Goal: Transaction & Acquisition: Purchase product/service

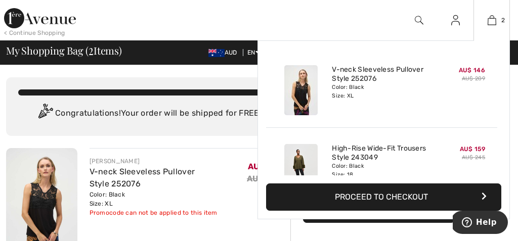
click at [378, 190] on button "Proceed to Checkout" at bounding box center [383, 197] width 235 height 27
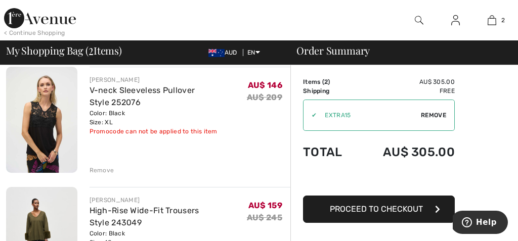
scroll to position [81, 0]
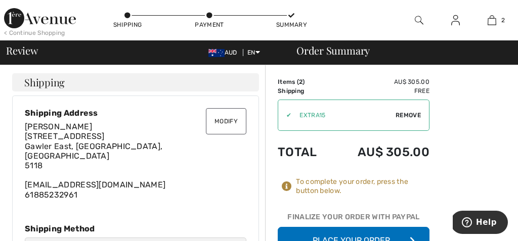
click at [226, 116] on button "Modify" at bounding box center [226, 121] width 40 height 26
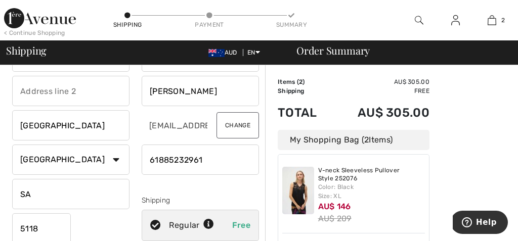
scroll to position [51, 0]
type input "6"
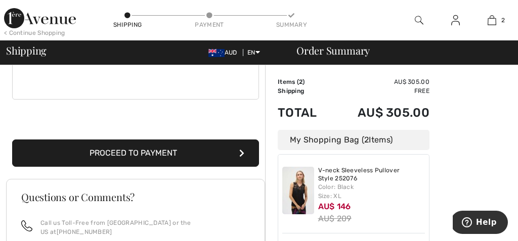
scroll to position [313, 0]
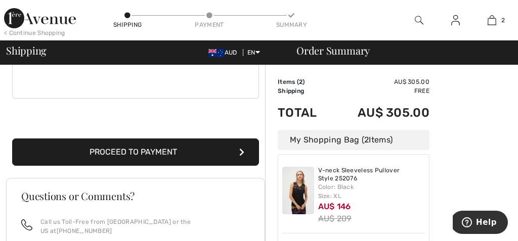
type input "0417896477"
click at [107, 152] on button "Proceed to Payment" at bounding box center [135, 152] width 247 height 27
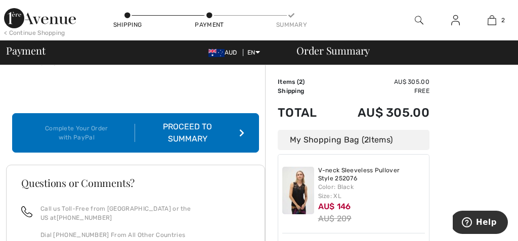
scroll to position [146, 0]
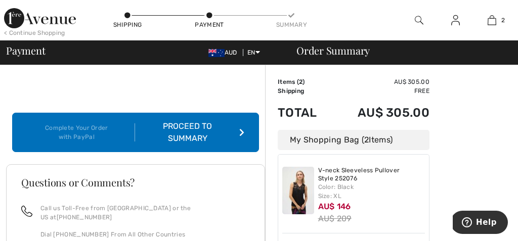
click at [181, 120] on div "Proceed to Summary" at bounding box center [189, 132] width 109 height 24
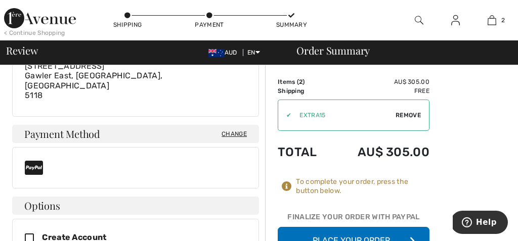
scroll to position [332, 0]
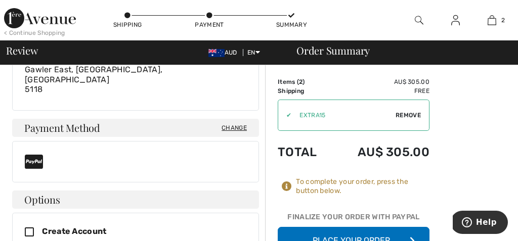
click at [345, 232] on button "Place Your Order" at bounding box center [354, 240] width 152 height 27
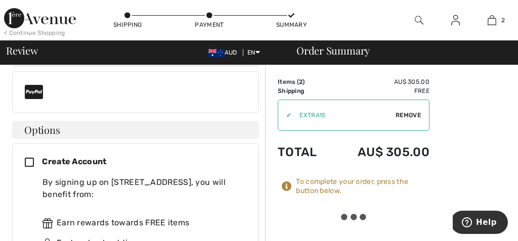
scroll to position [421, 0]
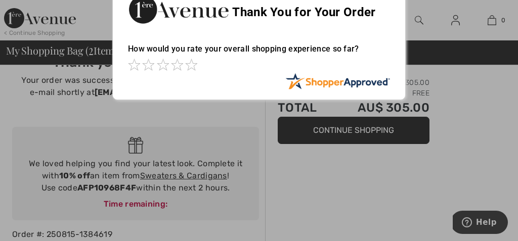
scroll to position [32, 0]
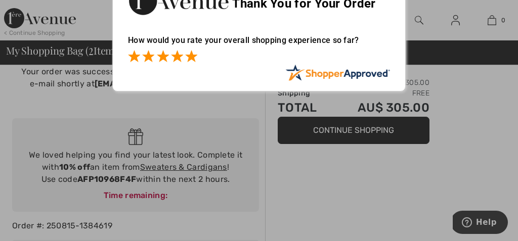
click at [193, 58] on span at bounding box center [191, 56] width 12 height 12
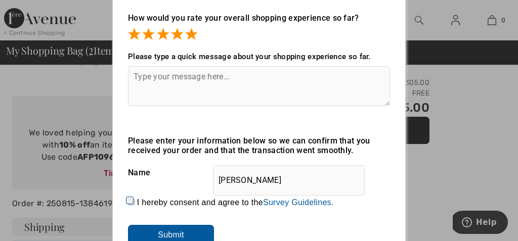
scroll to position [45, 0]
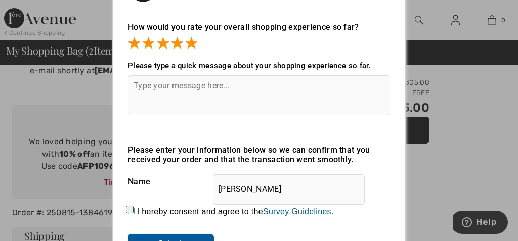
click at [190, 87] on textarea at bounding box center [259, 95] width 262 height 40
type textarea "easy to select garments"
click at [126, 209] on div "How would you rate your overall shopping experience so far? It appears from you…" at bounding box center [259, 141] width 293 height 259
click at [133, 211] on input "I hereby consent and agree to the By submitting a review, you grant permission …" at bounding box center [131, 211] width 7 height 7
checkbox input "true"
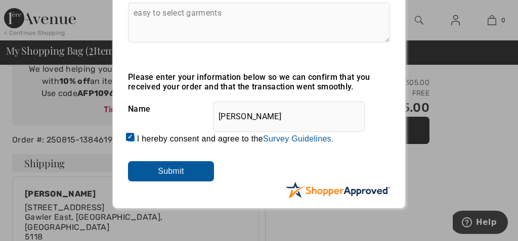
scroll to position [119, 0]
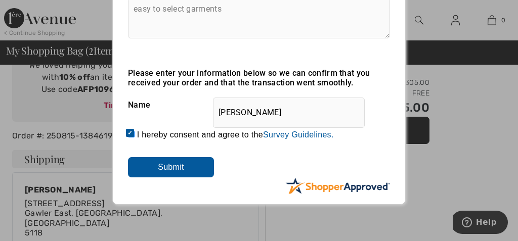
click at [159, 168] on input "Submit" at bounding box center [171, 167] width 86 height 20
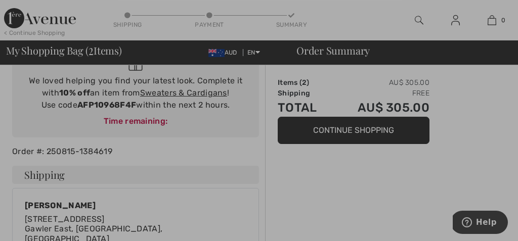
scroll to position [0, 0]
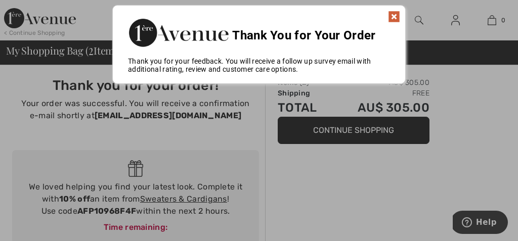
click at [392, 14] on img at bounding box center [394, 17] width 12 height 12
